Goal: Check status: Check status

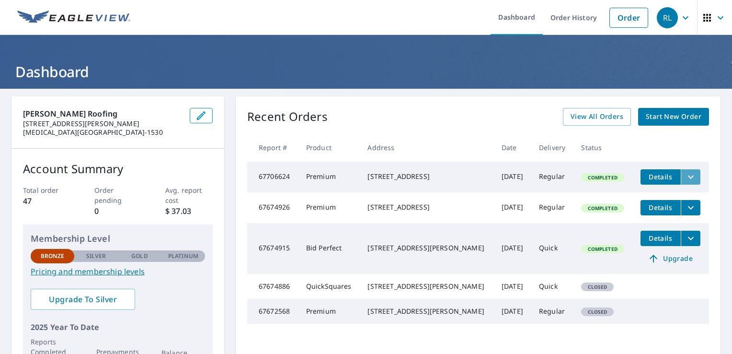
click at [681, 177] on button "filesDropdownBtn-67706624" at bounding box center [691, 176] width 20 height 15
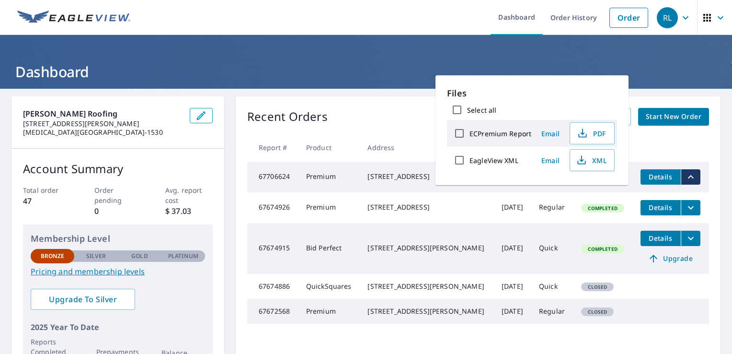
click at [656, 180] on span "Details" at bounding box center [661, 176] width 29 height 9
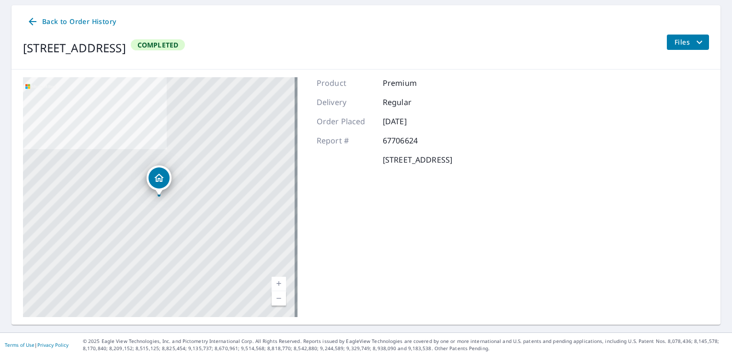
scroll to position [93, 0]
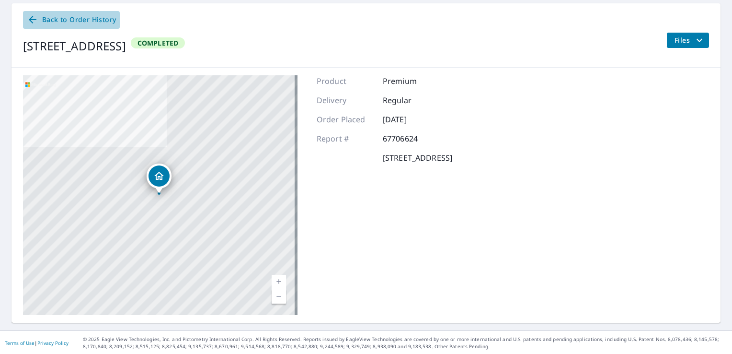
click at [55, 20] on span "Back to Order History" at bounding box center [71, 20] width 89 height 12
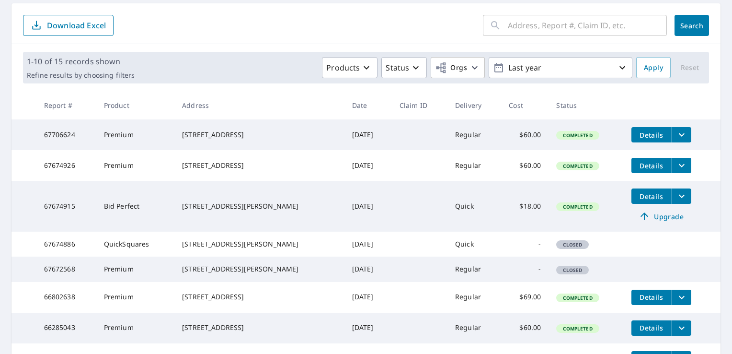
click at [648, 134] on span "Details" at bounding box center [652, 134] width 29 height 9
click at [684, 131] on button "filesDropdownBtn-67706624" at bounding box center [682, 134] width 20 height 15
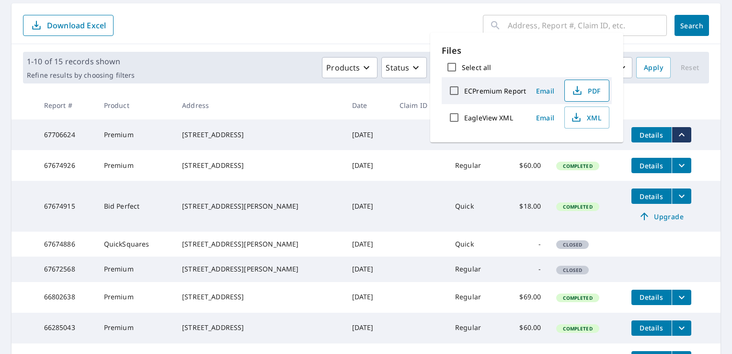
click at [573, 93] on icon "button" at bounding box center [577, 93] width 8 height 4
